Goal: Find specific page/section: Find specific page/section

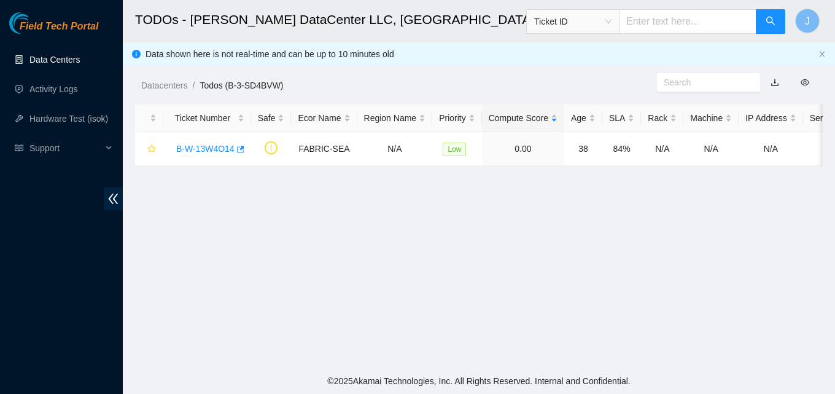
click at [61, 63] on link "Data Centers" at bounding box center [54, 60] width 50 height 10
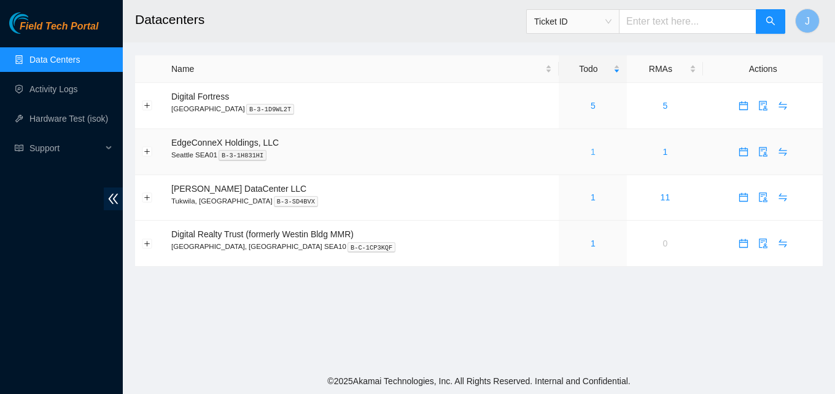
click at [591, 154] on link "1" at bounding box center [593, 152] width 5 height 10
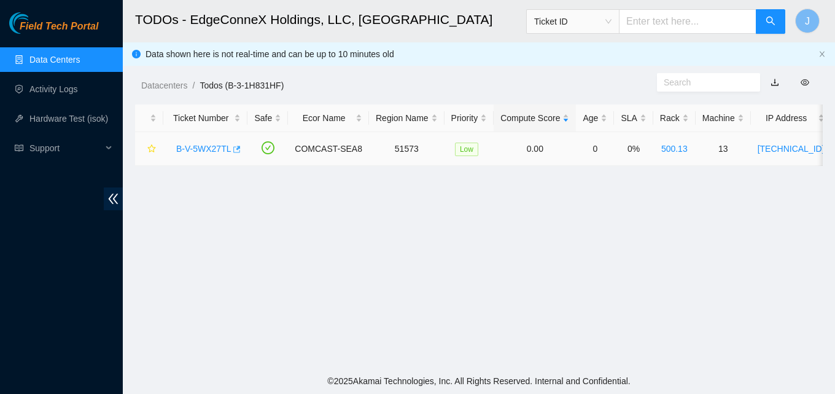
click at [236, 146] on icon "button" at bounding box center [237, 149] width 7 height 7
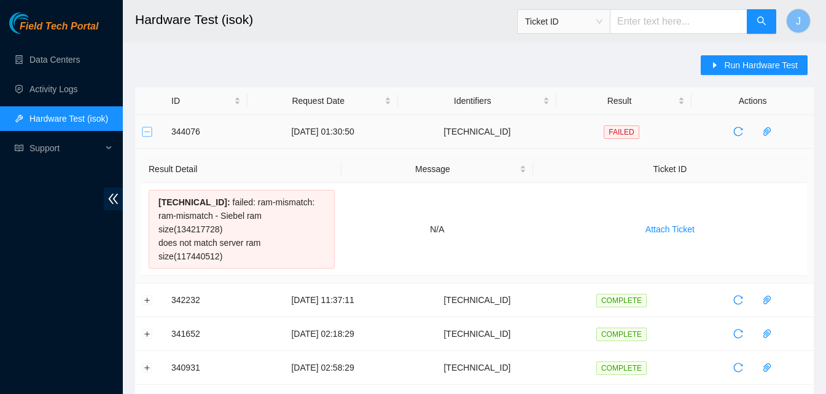
click at [147, 133] on button "Collapse row" at bounding box center [148, 132] width 10 height 10
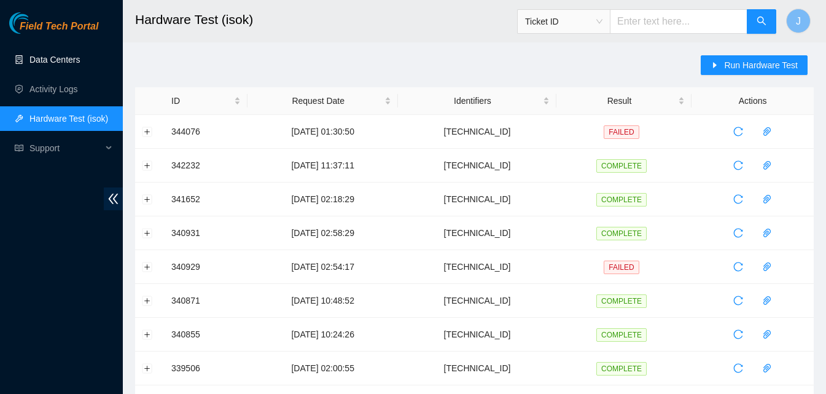
click at [63, 55] on link "Data Centers" at bounding box center [54, 60] width 50 height 10
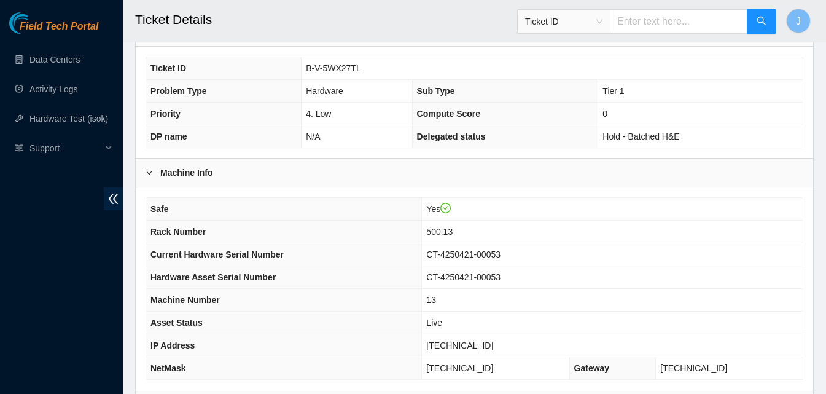
scroll to position [491, 0]
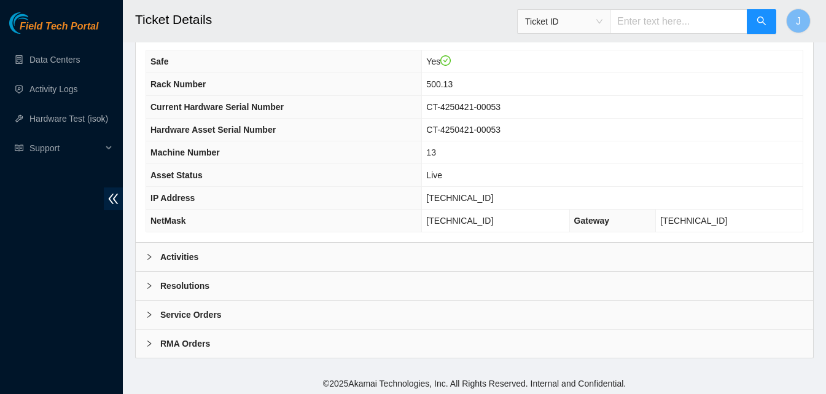
click at [459, 253] on div "Activities" at bounding box center [475, 257] width 678 height 28
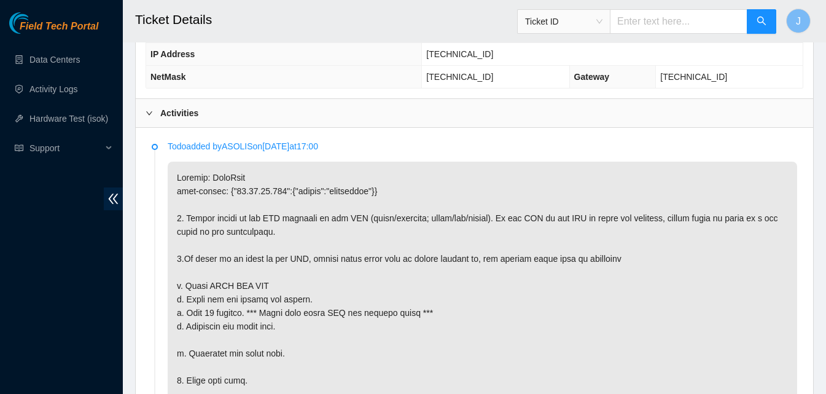
scroll to position [639, 0]
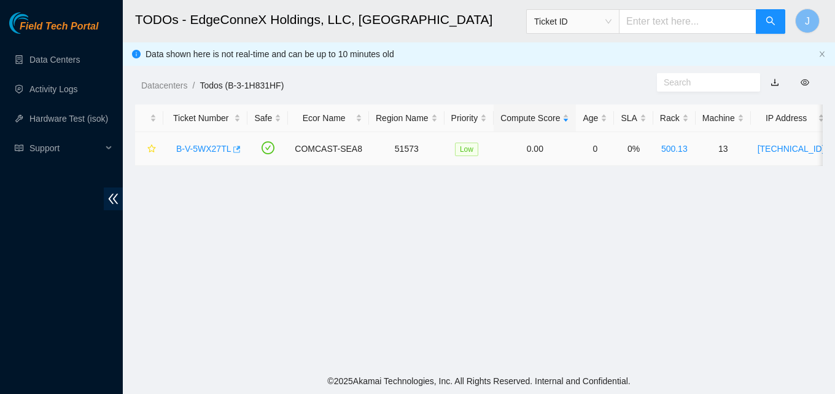
click at [235, 147] on body "Field Tech Portal Data Centers Activity Logs Hardware Test (isok) Support TODOs…" at bounding box center [417, 197] width 835 height 394
click at [235, 147] on icon "button" at bounding box center [236, 149] width 9 height 9
click at [72, 64] on link "Data Centers" at bounding box center [54, 60] width 50 height 10
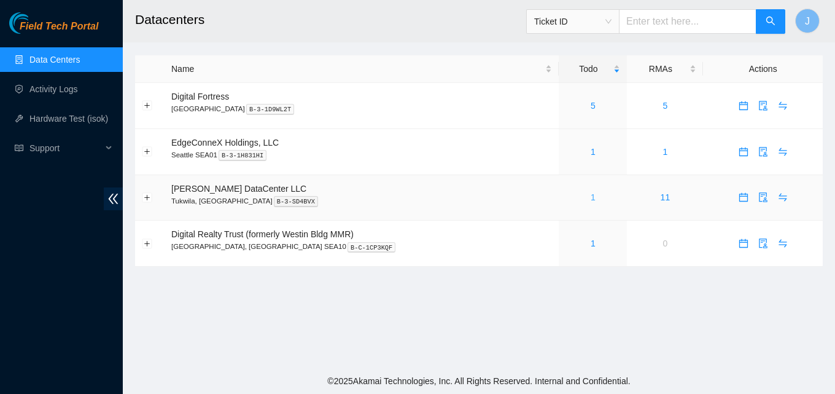
click at [591, 198] on link "1" at bounding box center [593, 197] width 5 height 10
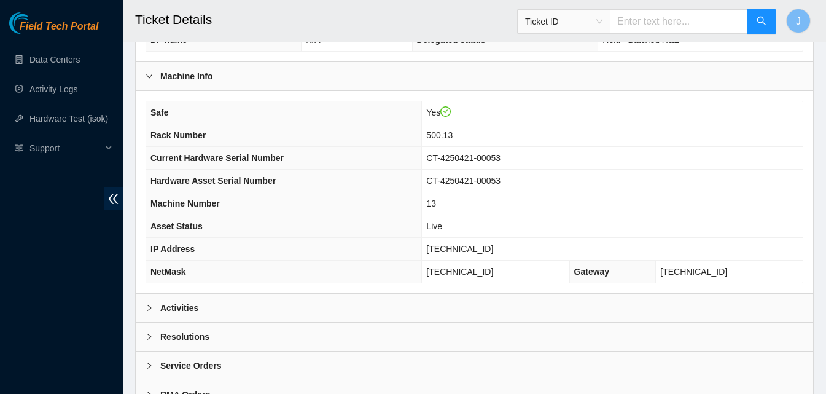
scroll to position [494, 0]
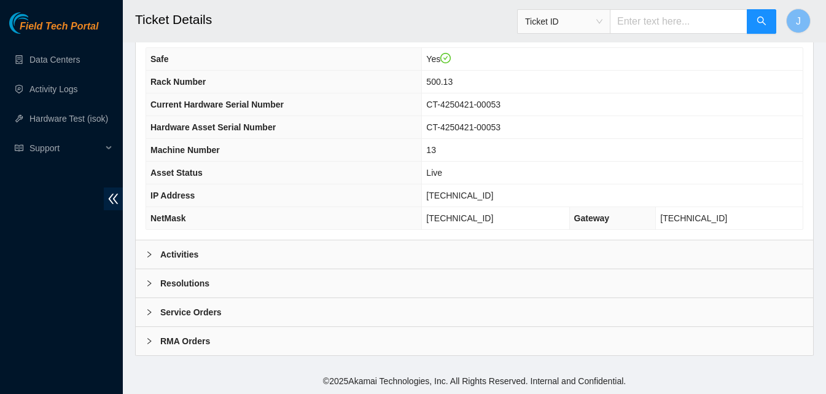
click at [257, 258] on div "Activities" at bounding box center [475, 254] width 678 height 28
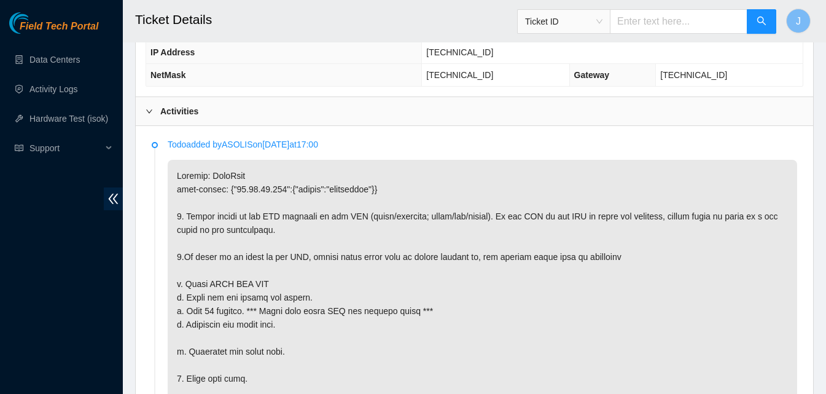
scroll to position [641, 0]
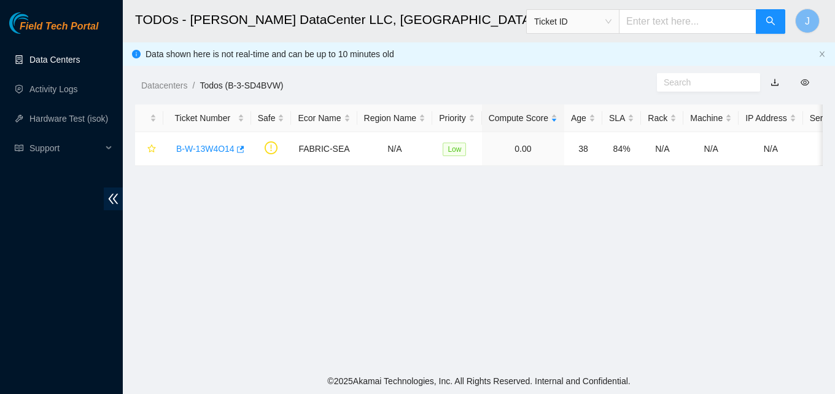
click at [43, 60] on link "Data Centers" at bounding box center [54, 60] width 50 height 10
